Goal: Obtain resource: Download file/media

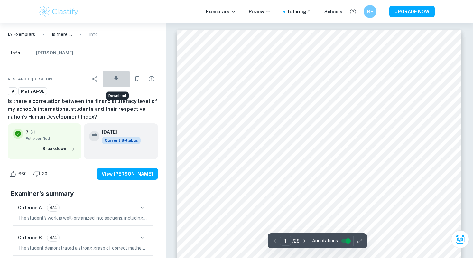
click at [115, 80] on icon "Download" at bounding box center [116, 79] width 8 height 8
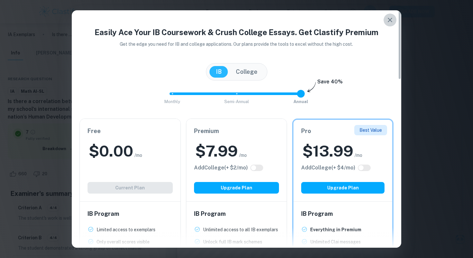
click at [392, 19] on icon "button" at bounding box center [390, 20] width 8 height 8
